Goal: Task Accomplishment & Management: Use online tool/utility

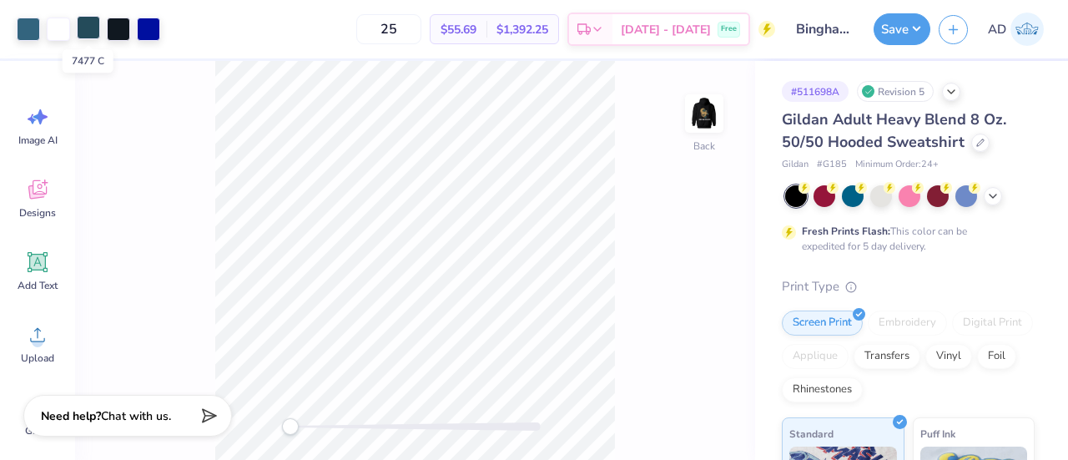
click at [85, 27] on div at bounding box center [88, 27] width 23 height 23
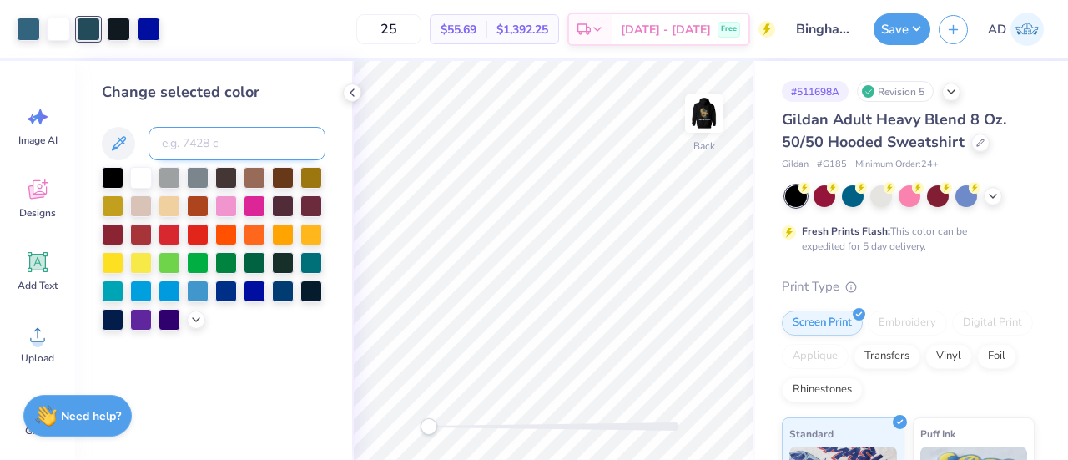
click at [200, 134] on input at bounding box center [237, 143] width 177 height 33
type input "7699"
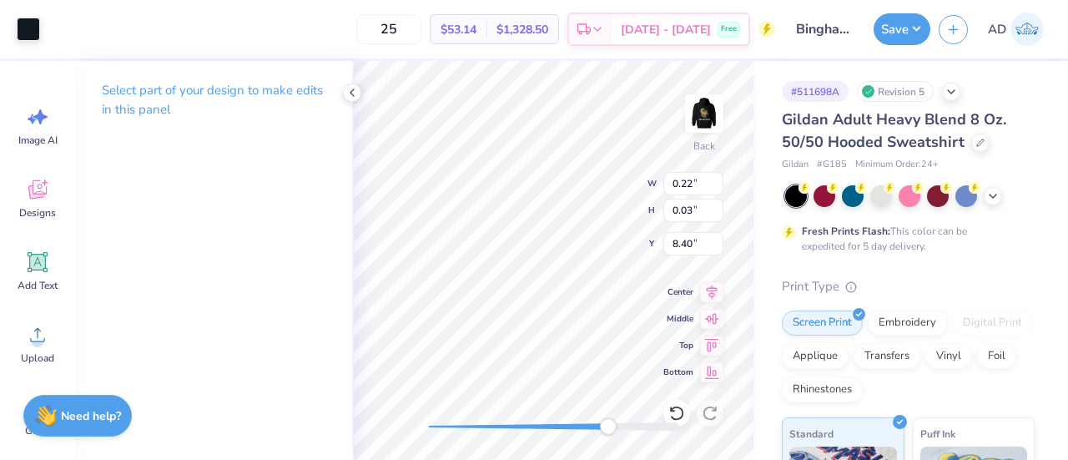
type input "0.22"
type input "0.03"
type input "8.40"
click at [686, 229] on div "Back W 0.29 0.29 " H 0.53 0.53 " Y 7.93 7.93 " Center [GEOGRAPHIC_DATA]" at bounding box center [553, 260] width 403 height 399
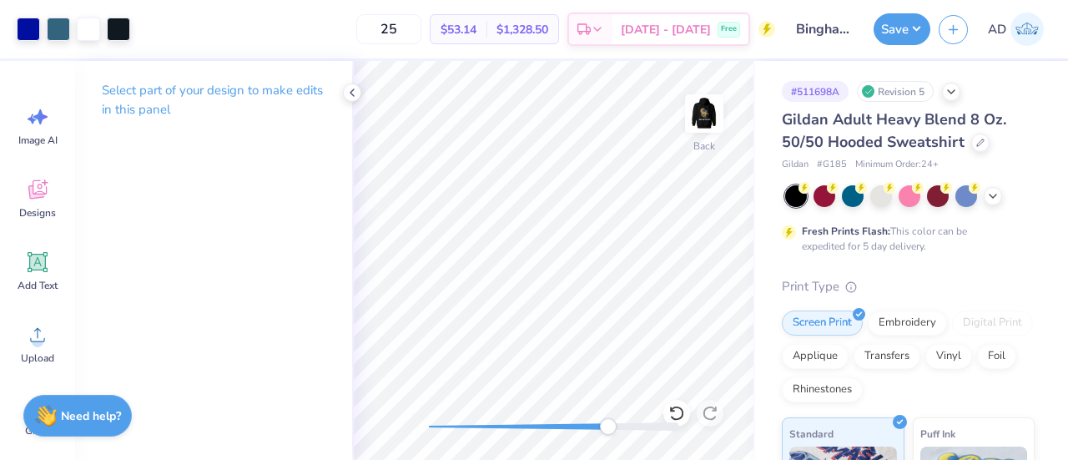
click at [687, 229] on div "Back" at bounding box center [553, 260] width 403 height 399
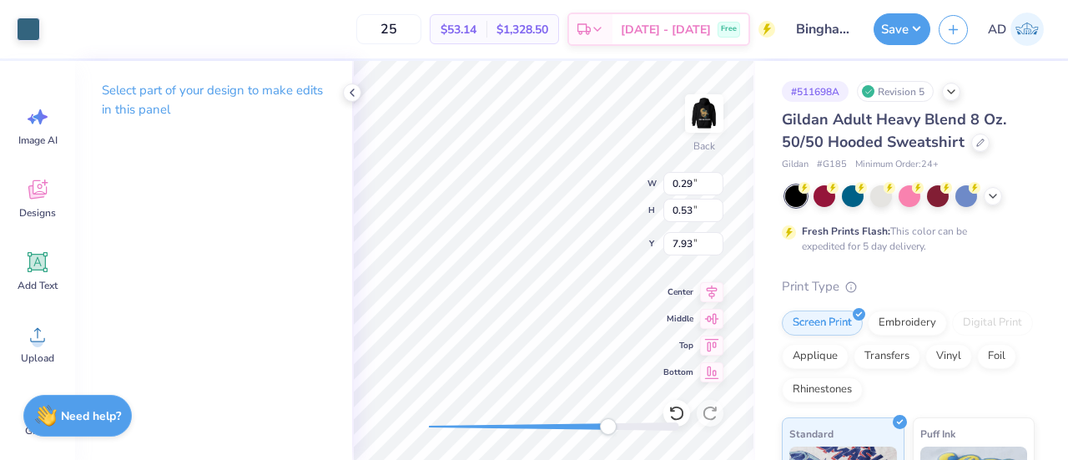
click at [689, 229] on div "Back W 0.29 0.29 " H 0.53 0.53 " Y 7.93 7.93 " Center [GEOGRAPHIC_DATA]" at bounding box center [553, 260] width 403 height 399
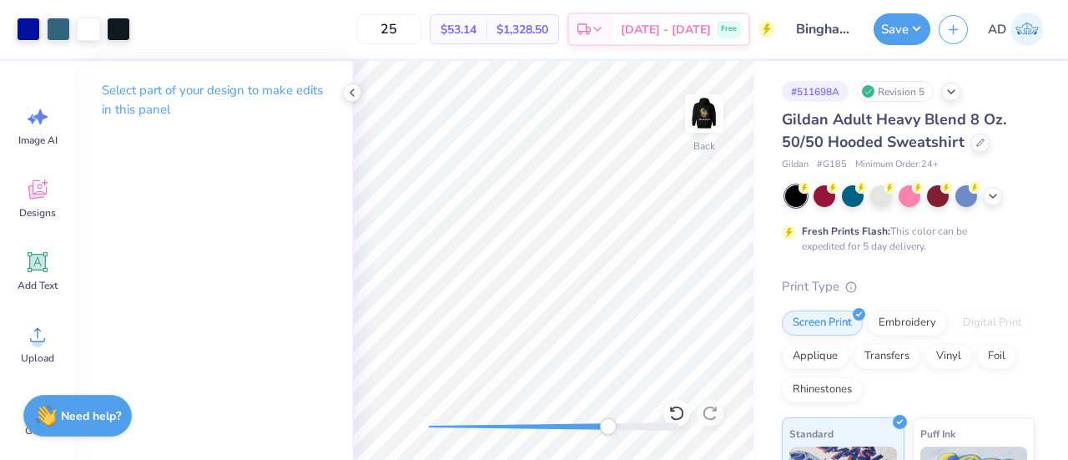
click at [688, 228] on div "Back" at bounding box center [553, 260] width 403 height 399
drag, startPoint x: 568, startPoint y: 429, endPoint x: 447, endPoint y: 425, distance: 121.1
click at [447, 425] on div "Accessibility label" at bounding box center [447, 426] width 17 height 17
drag, startPoint x: 446, startPoint y: 421, endPoint x: 484, endPoint y: 420, distance: 37.6
click at [484, 420] on div "Accessibility label" at bounding box center [479, 426] width 17 height 17
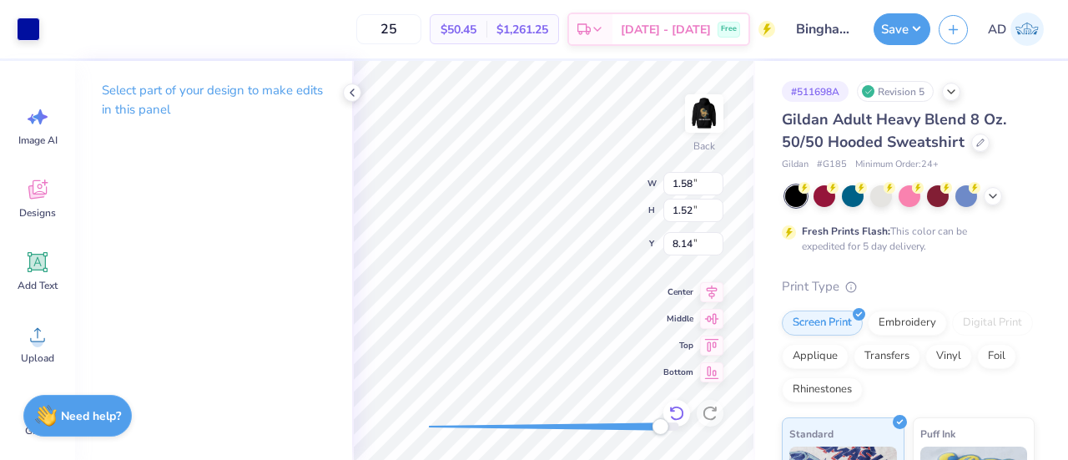
click at [678, 409] on icon at bounding box center [676, 413] width 17 height 17
type input "2.39"
type input "2.28"
type input "8.11"
type input "1.58"
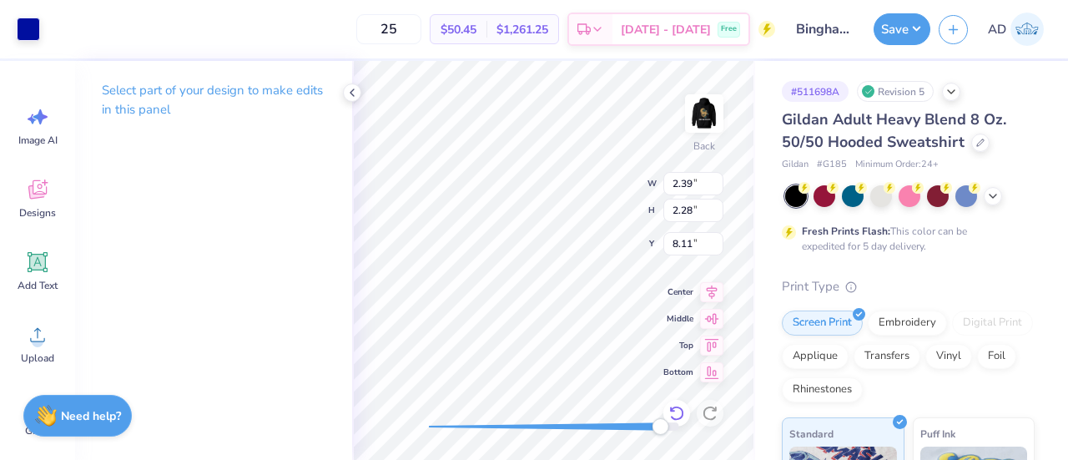
type input "1.52"
type input "8.44"
type input "0.06"
type input "0.07"
type input "9.25"
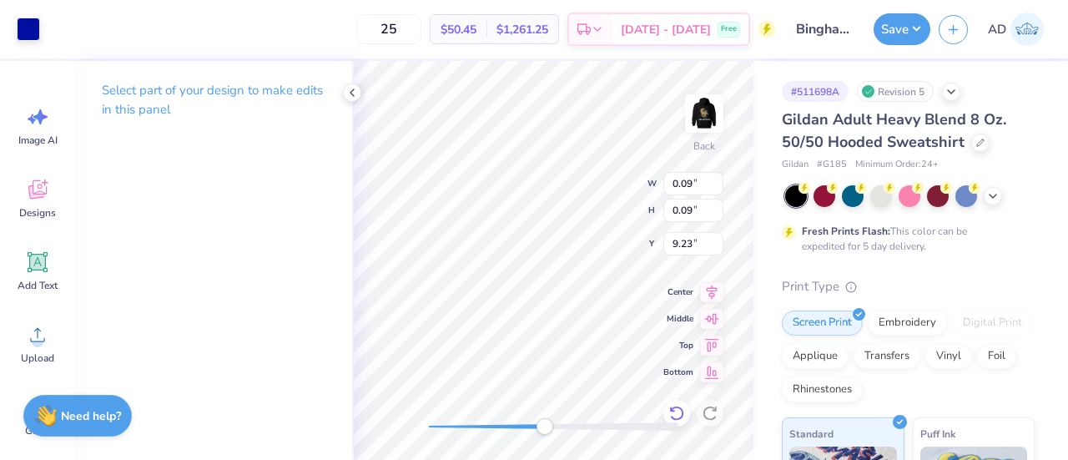
click at [673, 401] on div at bounding box center [676, 413] width 27 height 27
type input "2.39"
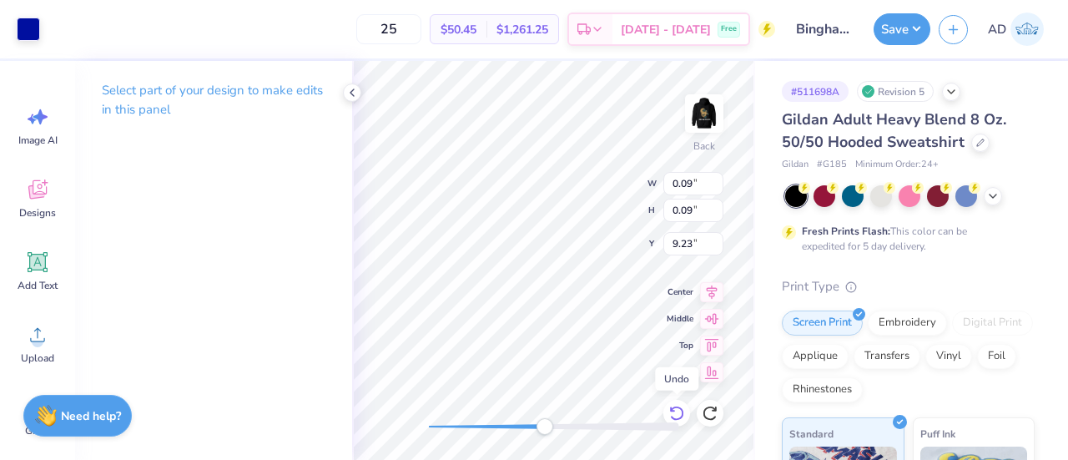
type input "2.28"
type input "8.11"
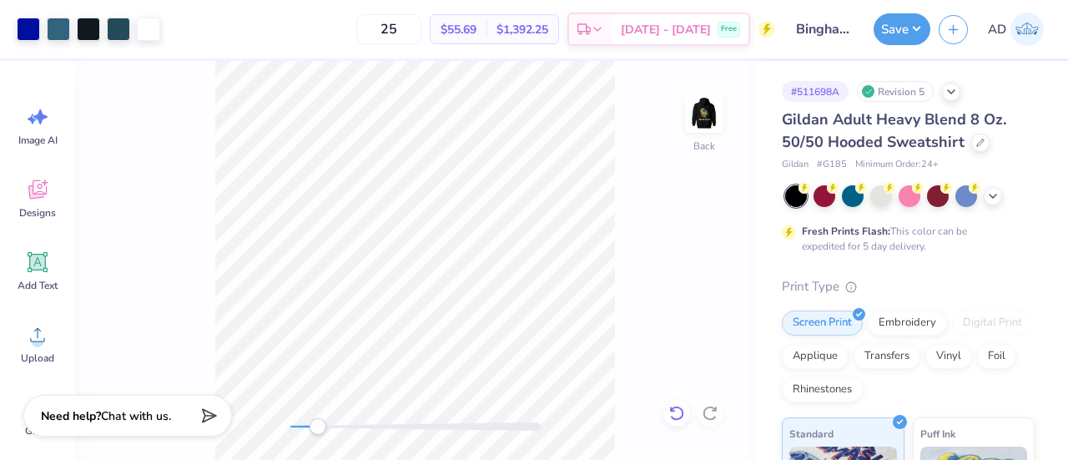
click at [674, 410] on icon at bounding box center [676, 413] width 17 height 17
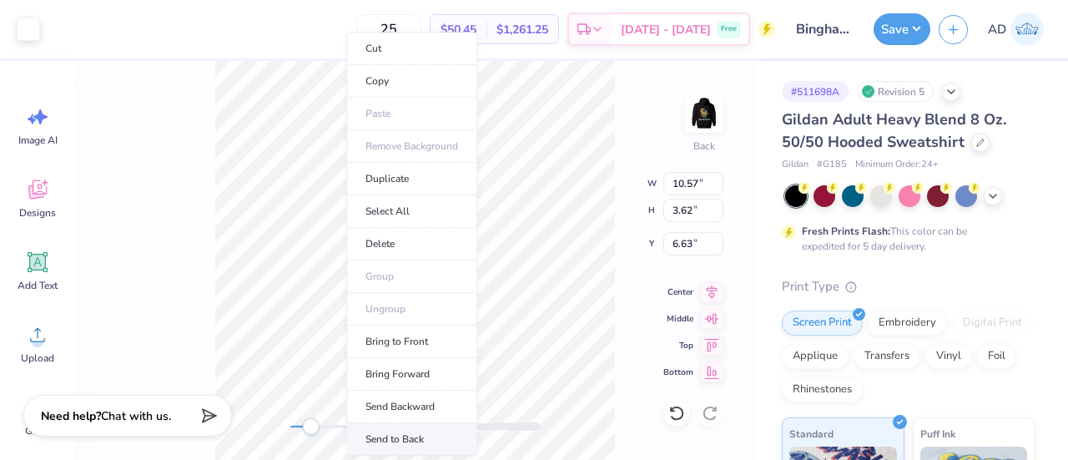
click at [391, 433] on li "Send to Back" at bounding box center [411, 439] width 131 height 33
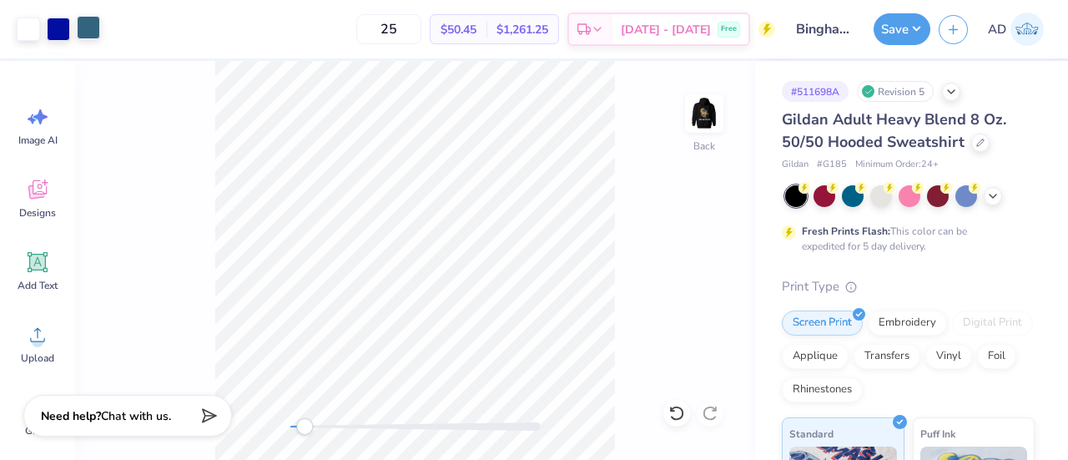
click at [88, 24] on div at bounding box center [88, 27] width 23 height 23
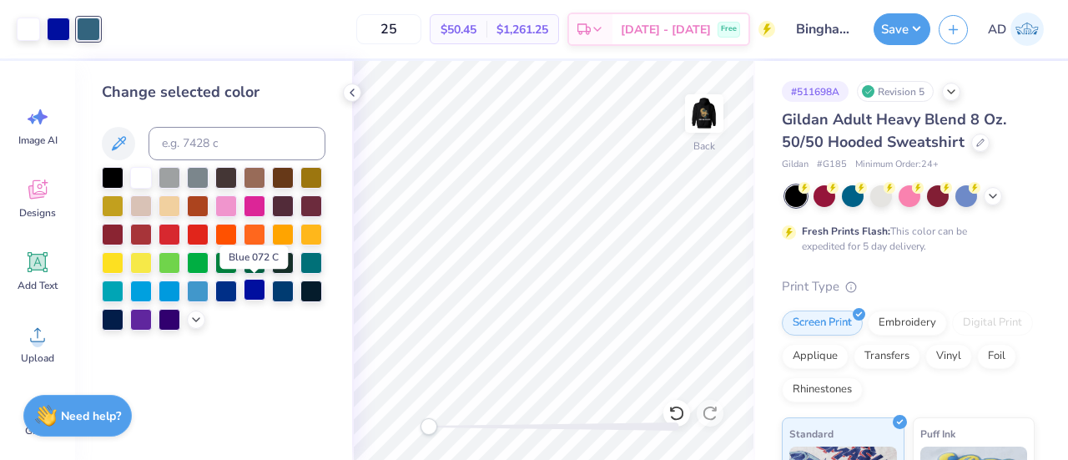
click at [255, 289] on div at bounding box center [255, 290] width 22 height 22
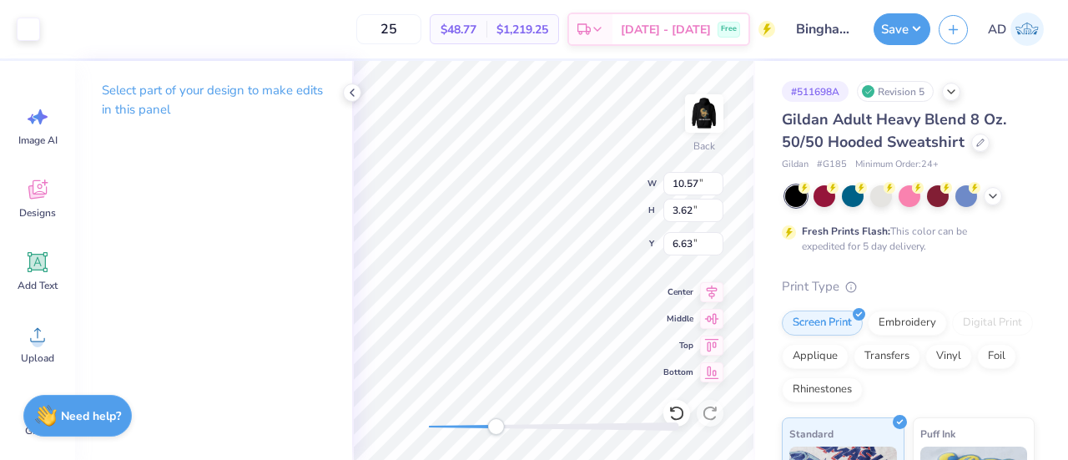
type input "0.07"
type input "0.11"
type input "8.80"
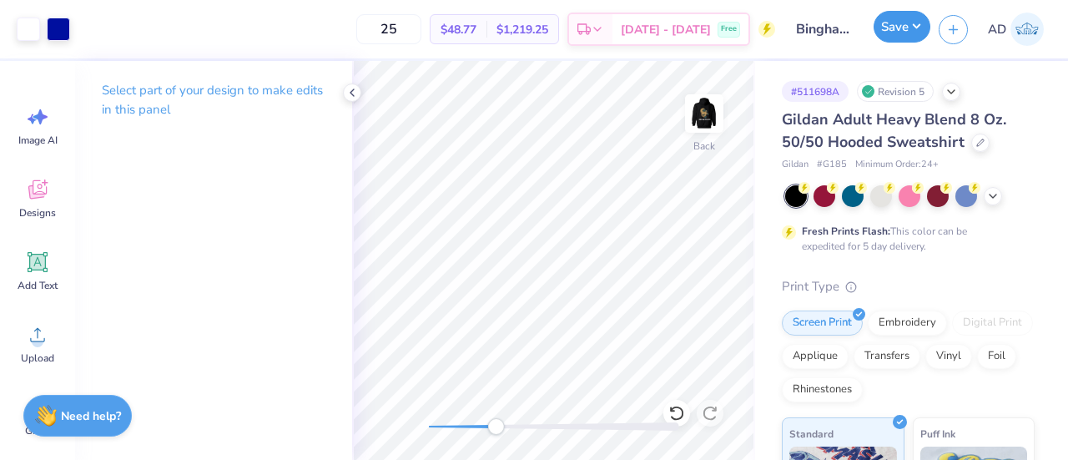
click at [898, 28] on button "Save" at bounding box center [902, 27] width 57 height 32
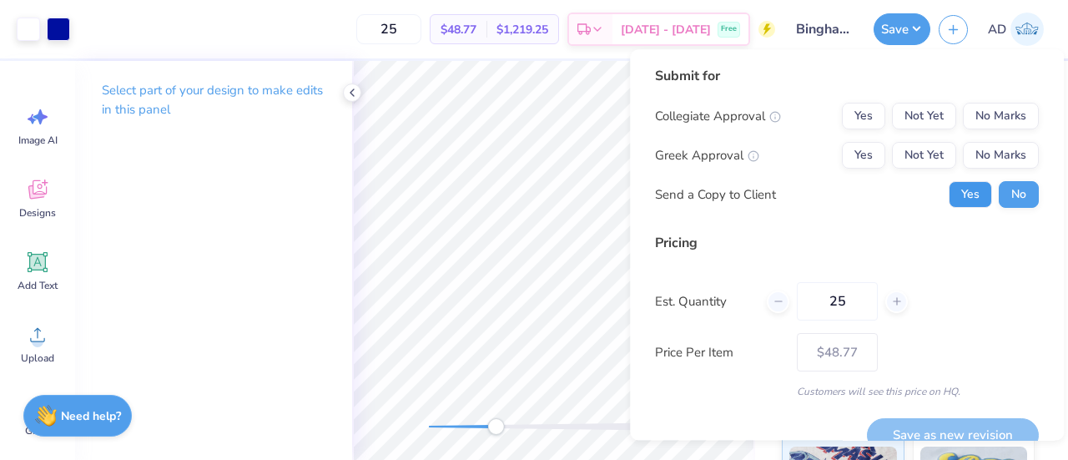
click at [955, 188] on button "Yes" at bounding box center [970, 194] width 43 height 27
click at [974, 118] on button "No Marks" at bounding box center [1001, 116] width 76 height 27
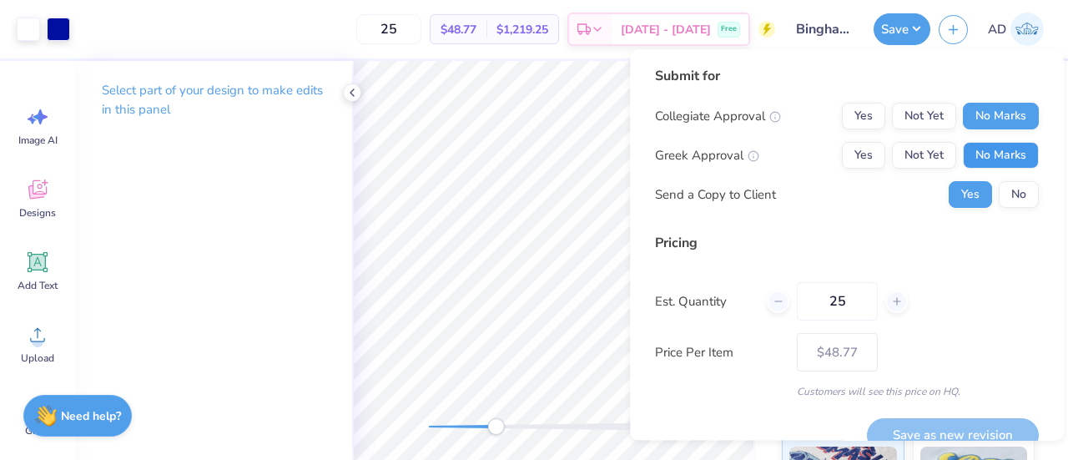
click at [981, 148] on button "No Marks" at bounding box center [1001, 155] width 76 height 27
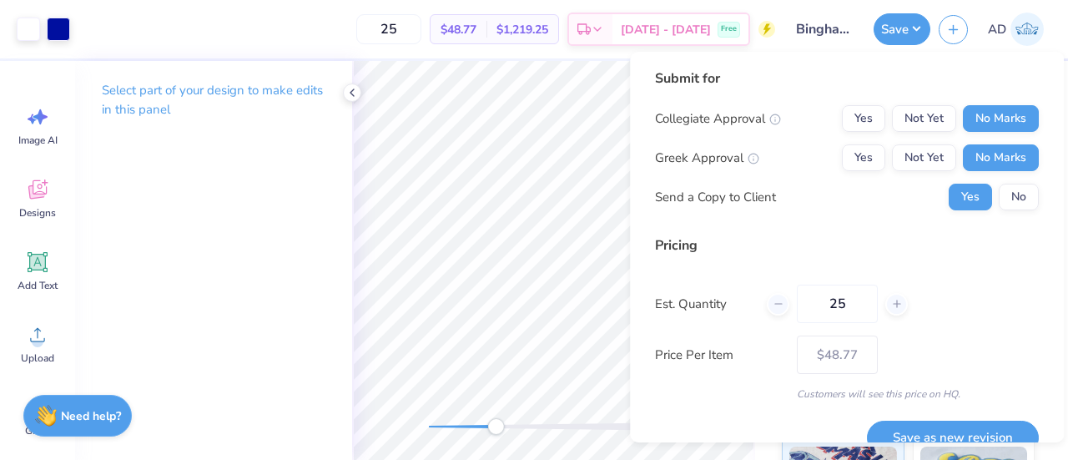
scroll to position [27, 0]
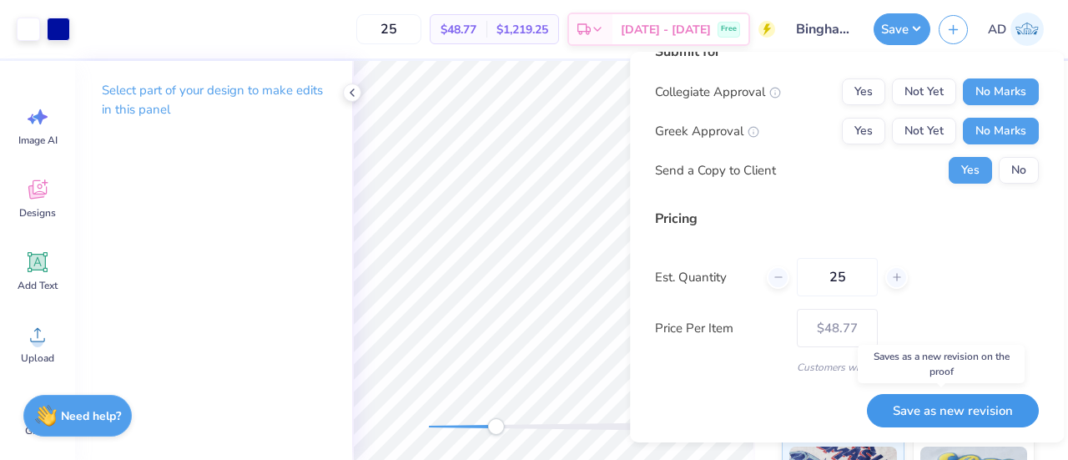
click at [935, 415] on button "Save as new revision" at bounding box center [953, 411] width 172 height 34
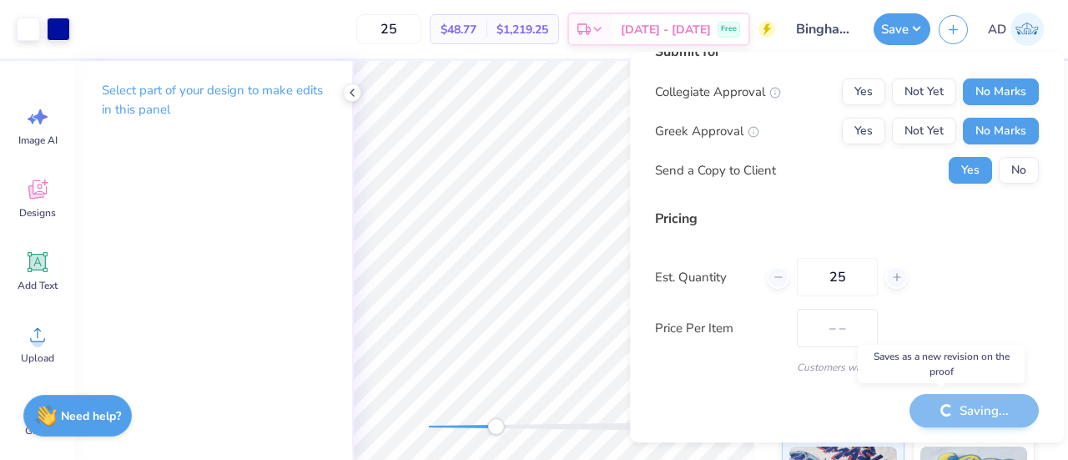
type input "$48.77"
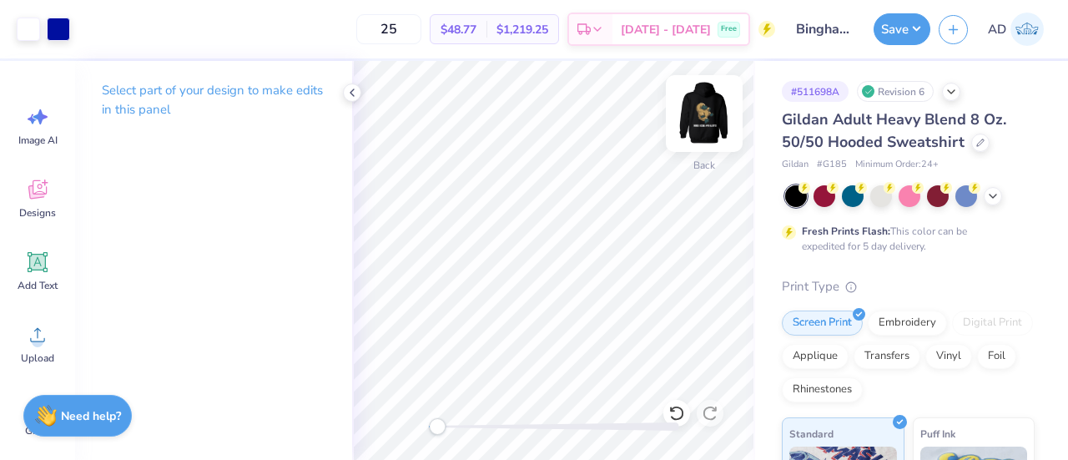
click at [705, 104] on img at bounding box center [704, 113] width 67 height 67
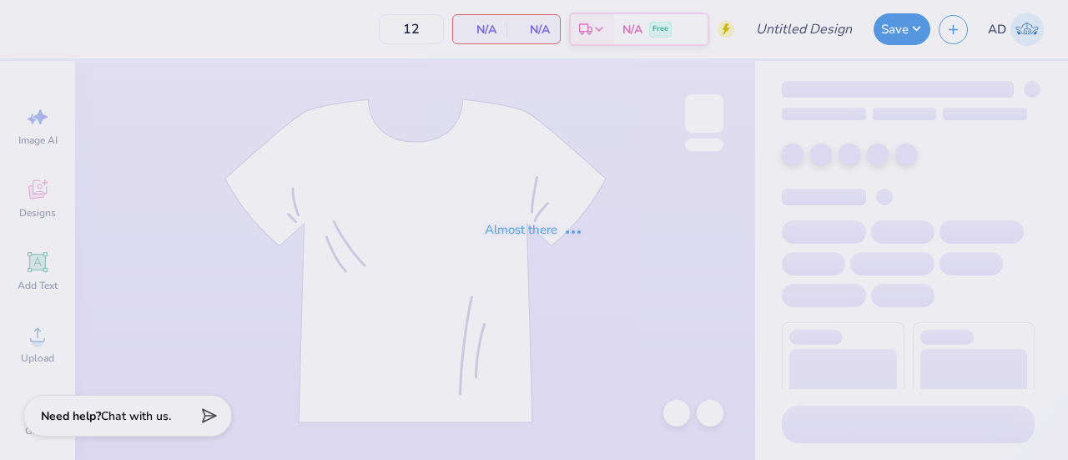
type input "Phi Sig Fall PR"
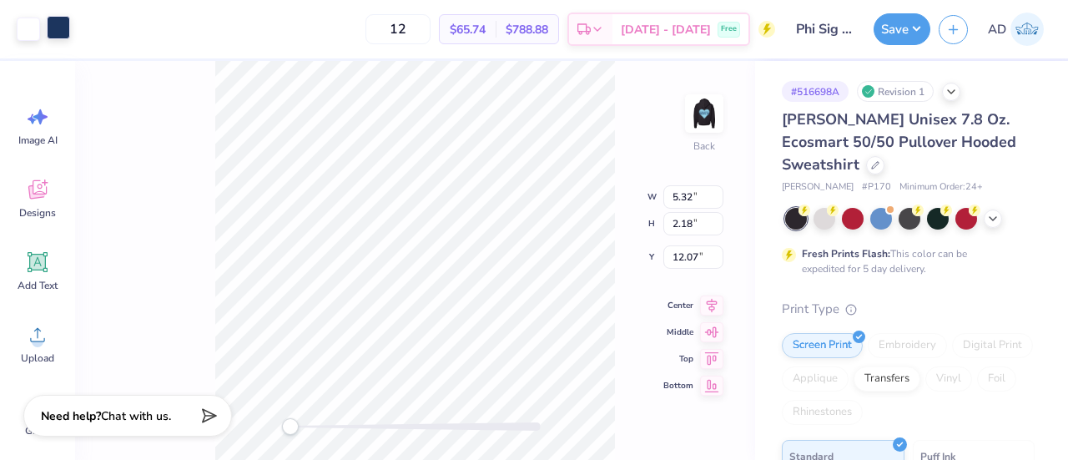
click at [56, 23] on div at bounding box center [58, 27] width 23 height 23
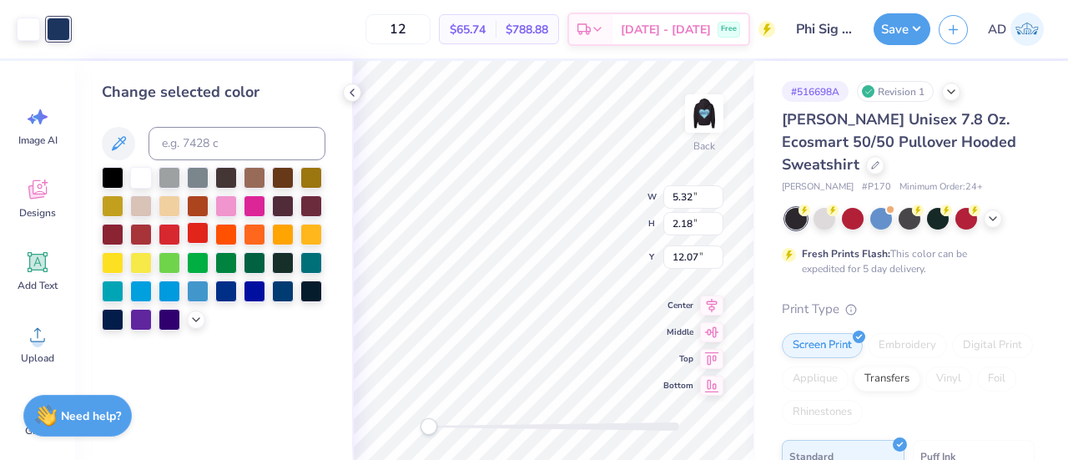
click at [198, 233] on div at bounding box center [198, 233] width 22 height 22
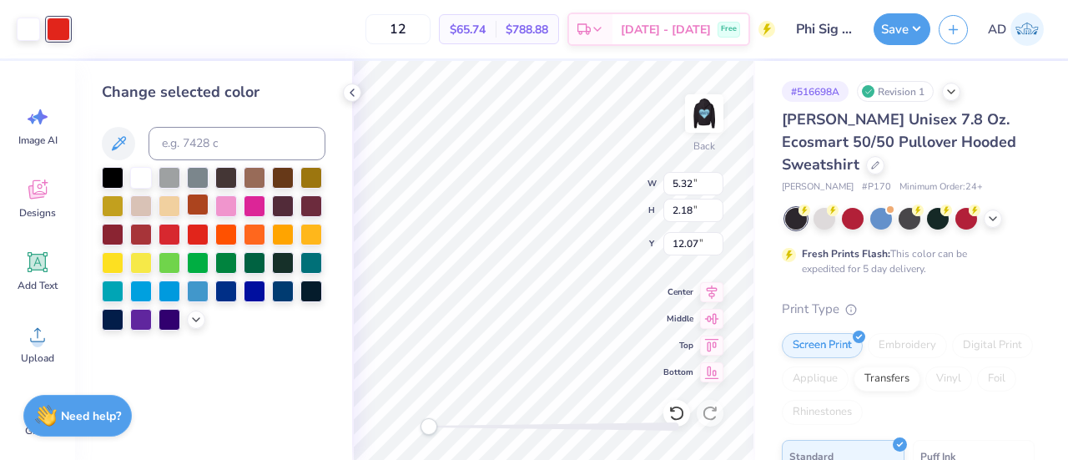
click at [197, 206] on div at bounding box center [198, 205] width 22 height 22
click at [314, 207] on div at bounding box center [311, 205] width 22 height 22
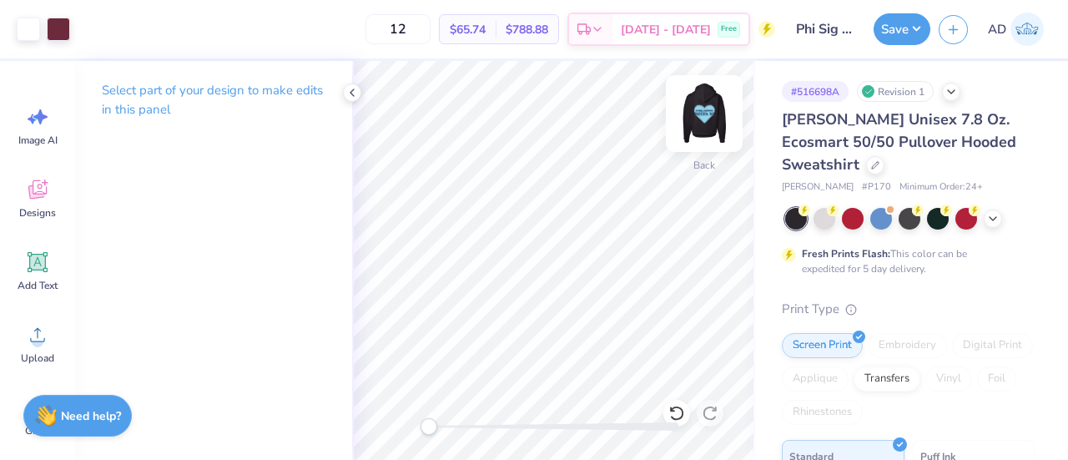
click at [699, 119] on img at bounding box center [704, 113] width 67 height 67
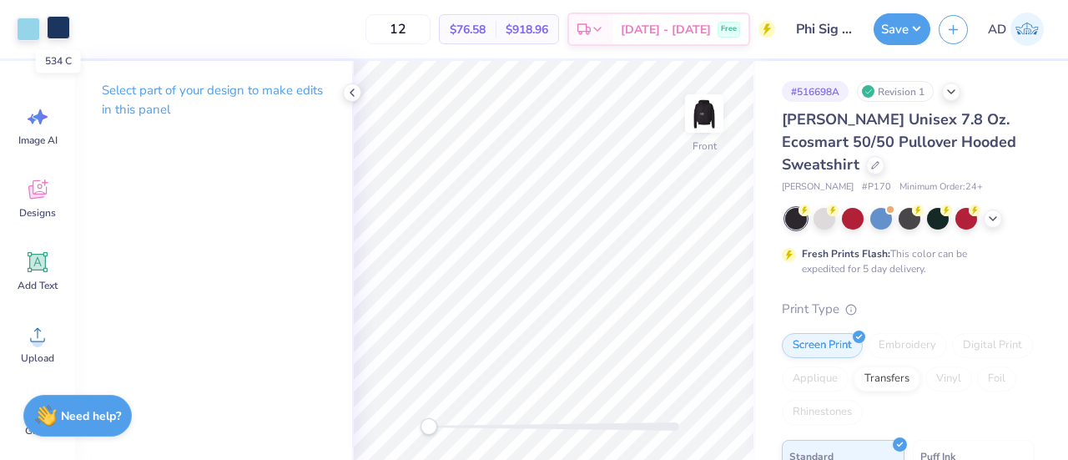
click at [57, 25] on div at bounding box center [58, 27] width 23 height 23
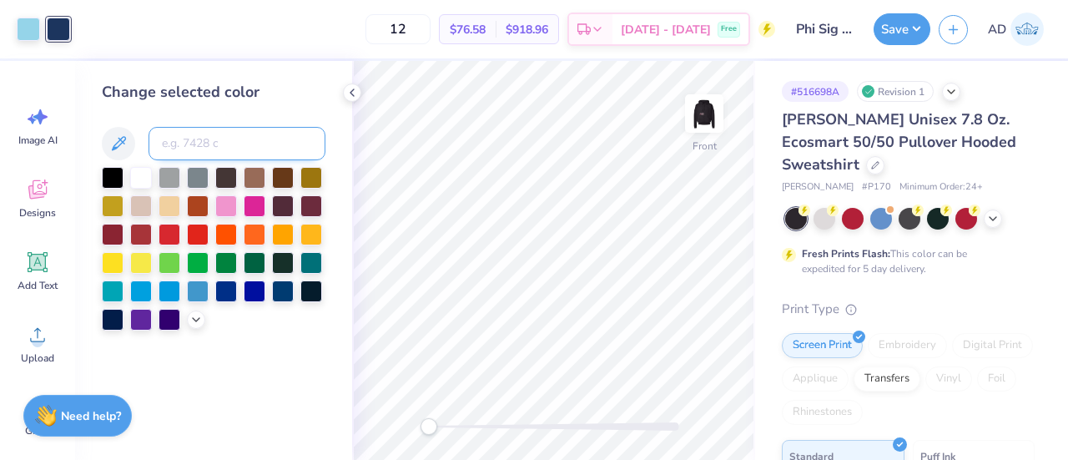
click at [197, 135] on input at bounding box center [237, 143] width 177 height 33
type input "7428"
click at [28, 28] on div at bounding box center [28, 27] width 23 height 23
click at [194, 320] on icon at bounding box center [195, 317] width 13 height 13
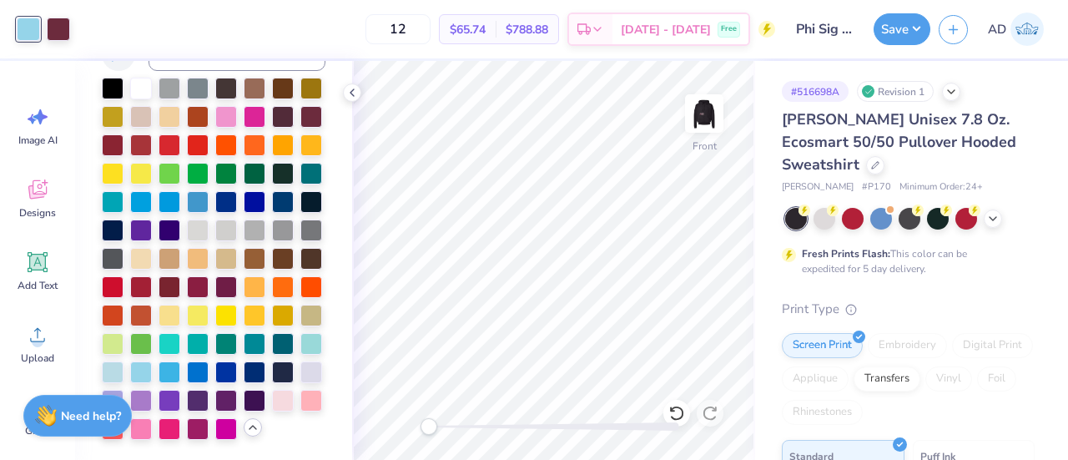
scroll to position [145, 0]
click at [272, 246] on div at bounding box center [283, 257] width 22 height 22
click at [159, 246] on div at bounding box center [170, 257] width 22 height 22
click at [897, 33] on button "Save" at bounding box center [902, 27] width 57 height 32
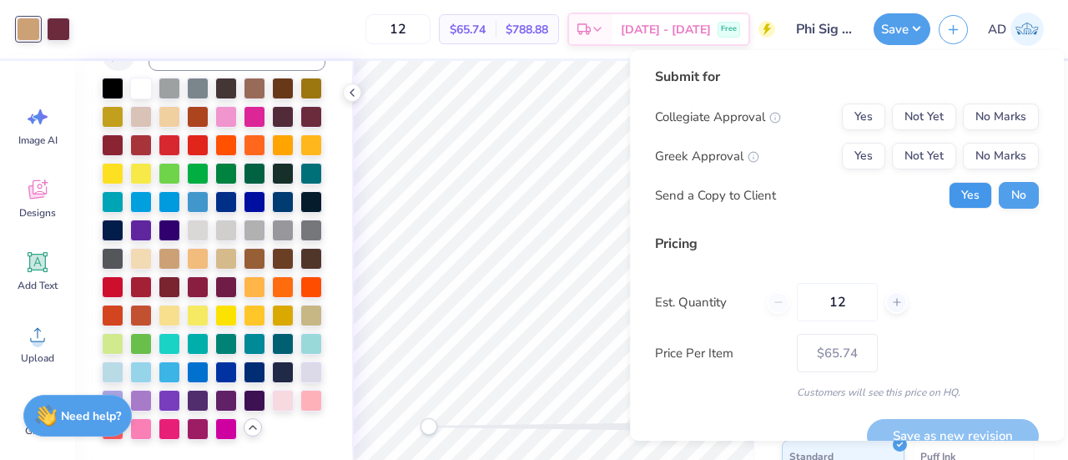
click at [958, 188] on button "Yes" at bounding box center [970, 195] width 43 height 27
click at [977, 130] on div "Collegiate Approval Yes Not Yet No Marks Greek Approval Yes Not Yet No Marks Se…" at bounding box center [847, 155] width 384 height 105
click at [975, 121] on button "No Marks" at bounding box center [1001, 116] width 76 height 27
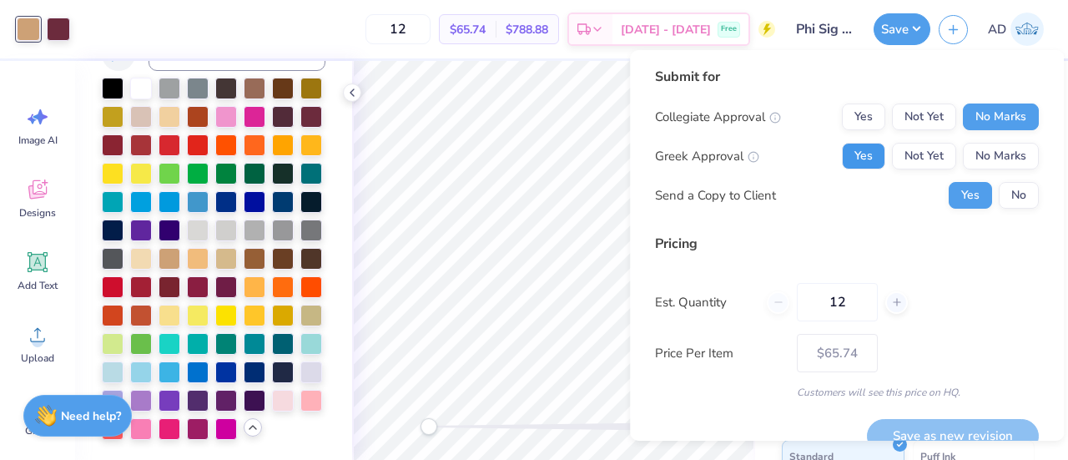
click at [852, 159] on button "Yes" at bounding box center [863, 156] width 43 height 27
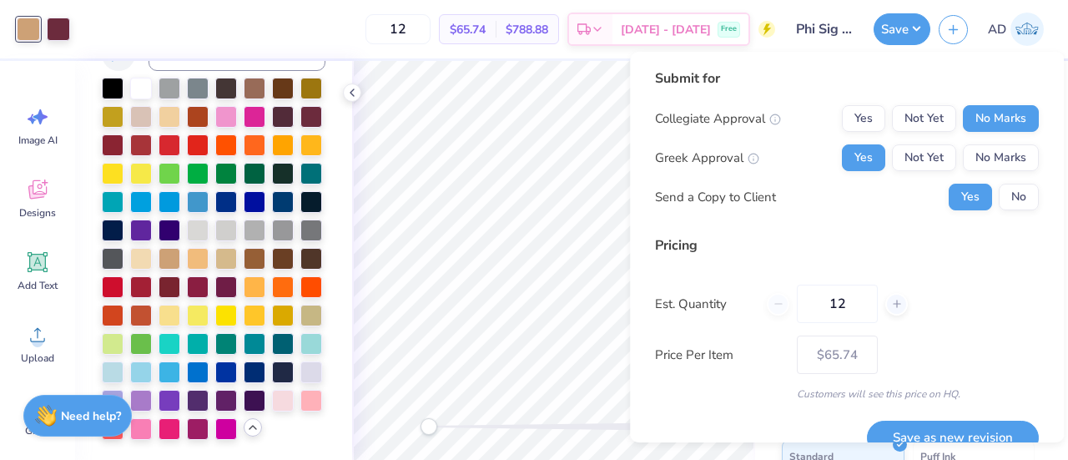
scroll to position [27, 0]
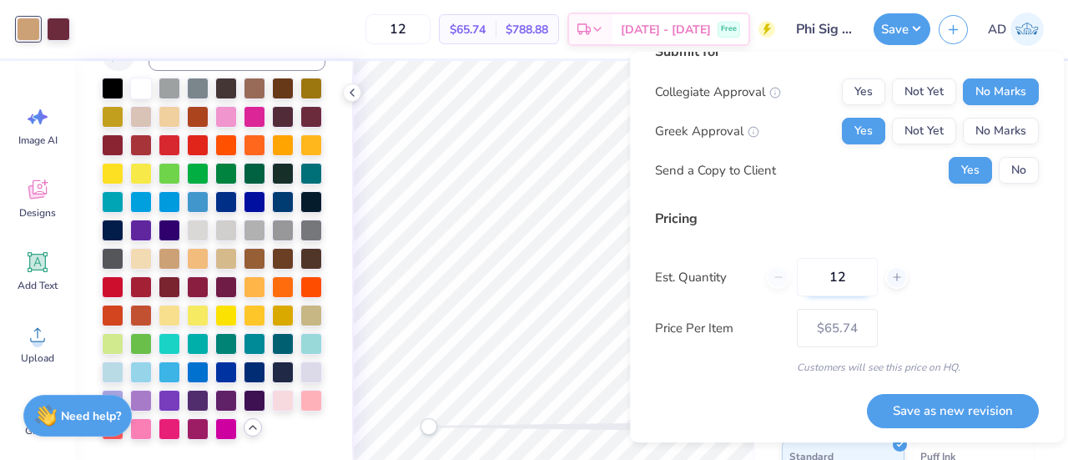
click at [847, 281] on input "12" at bounding box center [837, 277] width 81 height 38
type input "1"
type input "99"
type input "$33.57"
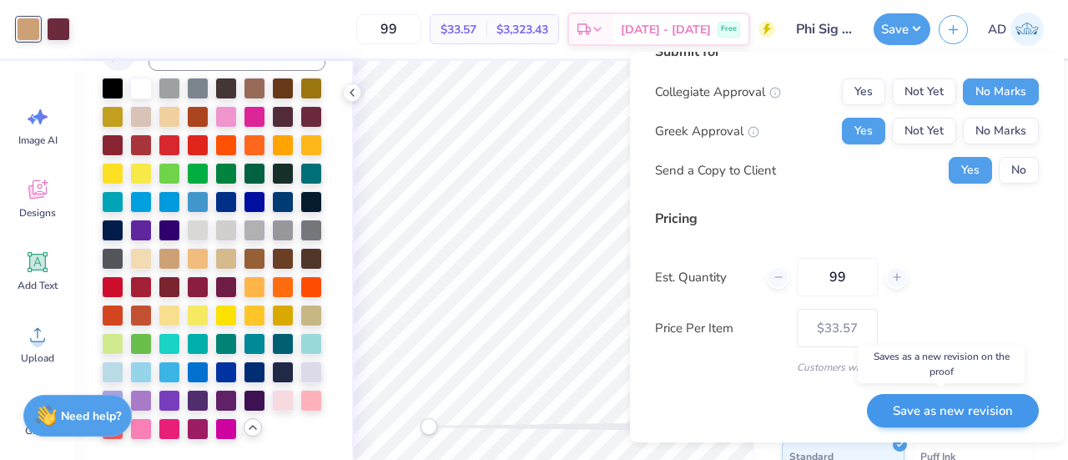
type input "99"
click at [910, 404] on button "Save as new revision" at bounding box center [953, 411] width 172 height 34
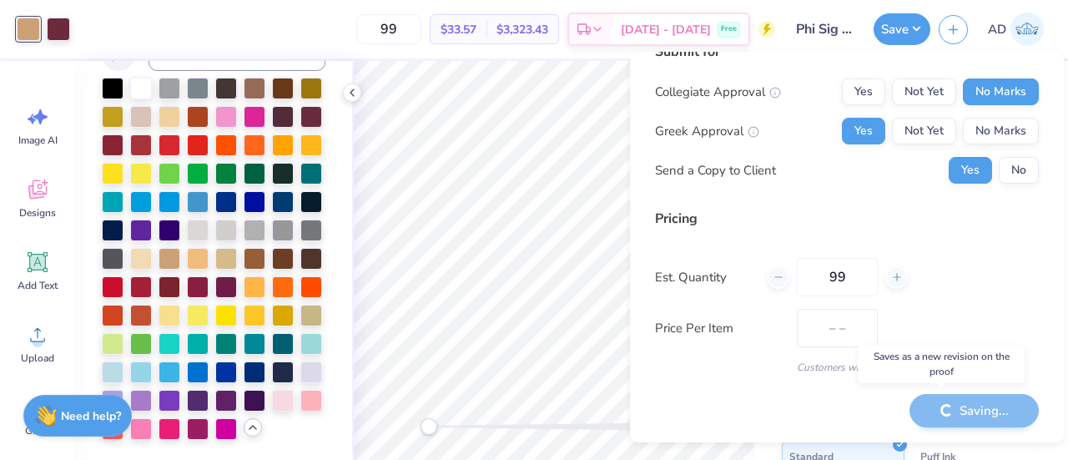
type input "$33.57"
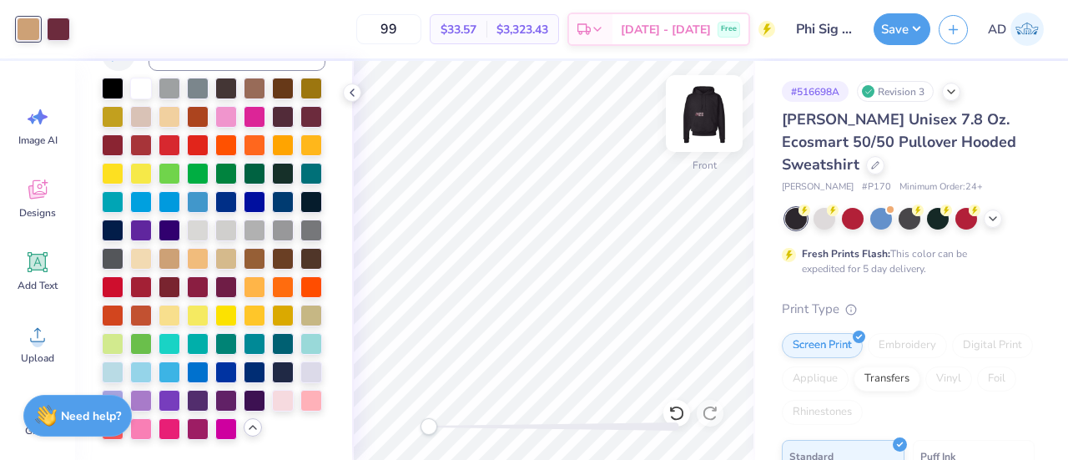
click at [698, 122] on img at bounding box center [704, 113] width 67 height 67
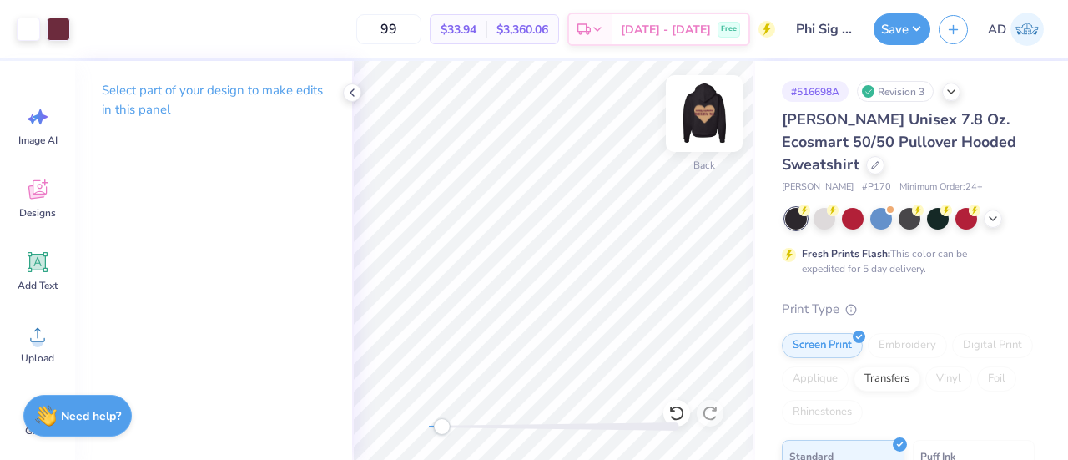
click at [704, 113] on img at bounding box center [704, 113] width 67 height 67
click at [703, 118] on img at bounding box center [704, 113] width 67 height 67
click at [353, 91] on icon at bounding box center [351, 92] width 13 height 13
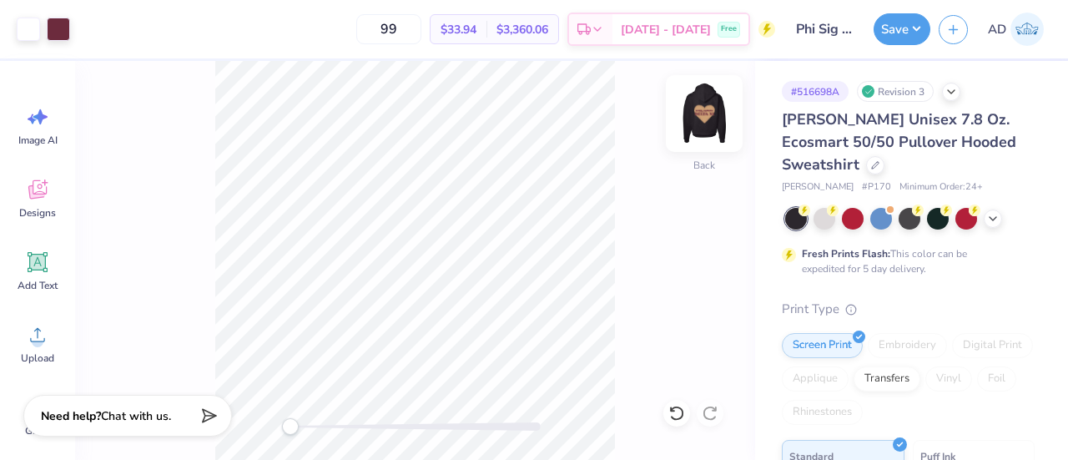
click at [703, 113] on img at bounding box center [704, 113] width 67 height 67
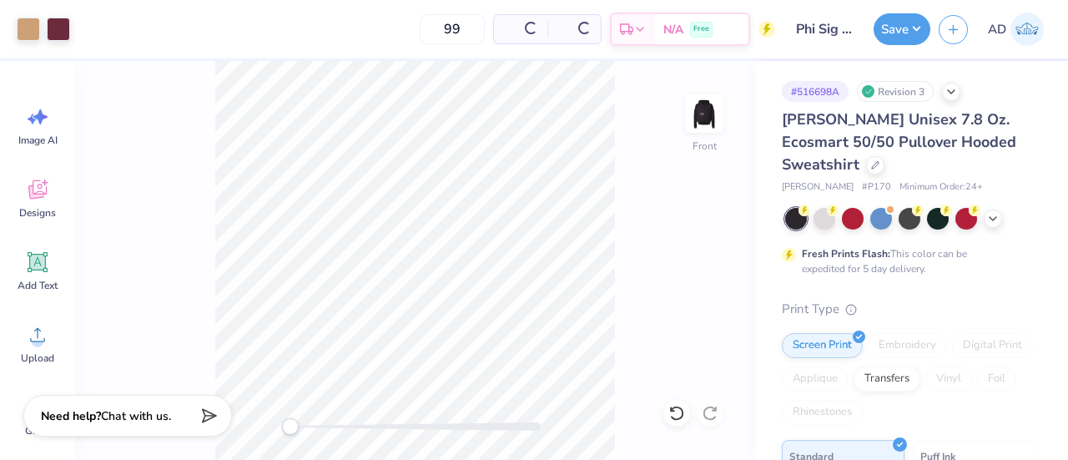
click at [703, 113] on img at bounding box center [704, 113] width 33 height 33
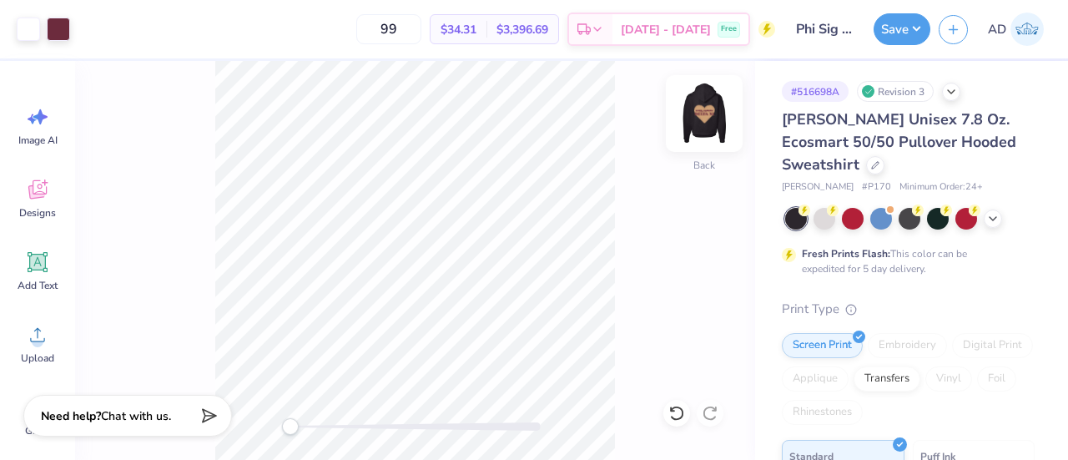
click at [721, 123] on img at bounding box center [704, 113] width 67 height 67
